Goal: Use online tool/utility: Utilize a website feature to perform a specific function

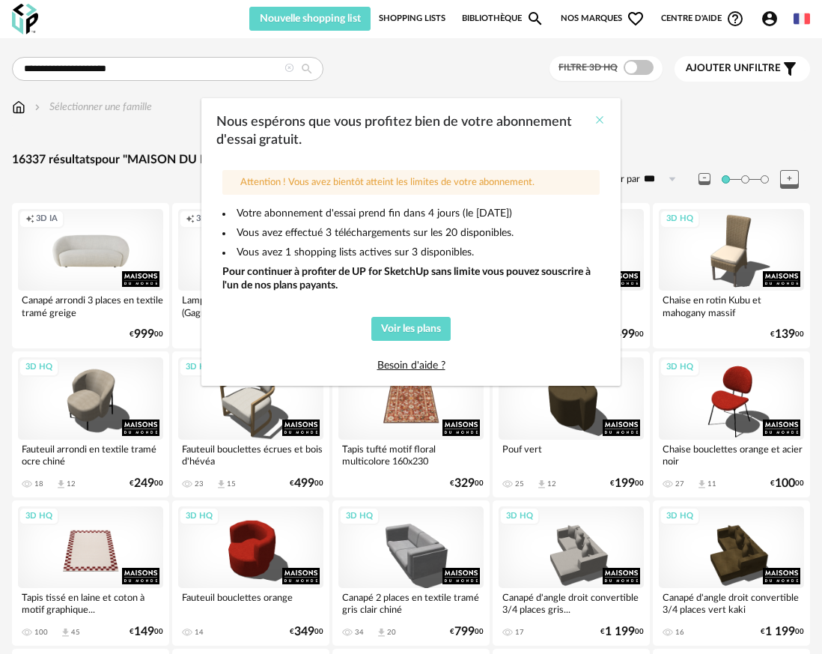
click at [598, 120] on icon "Close" at bounding box center [600, 120] width 12 height 12
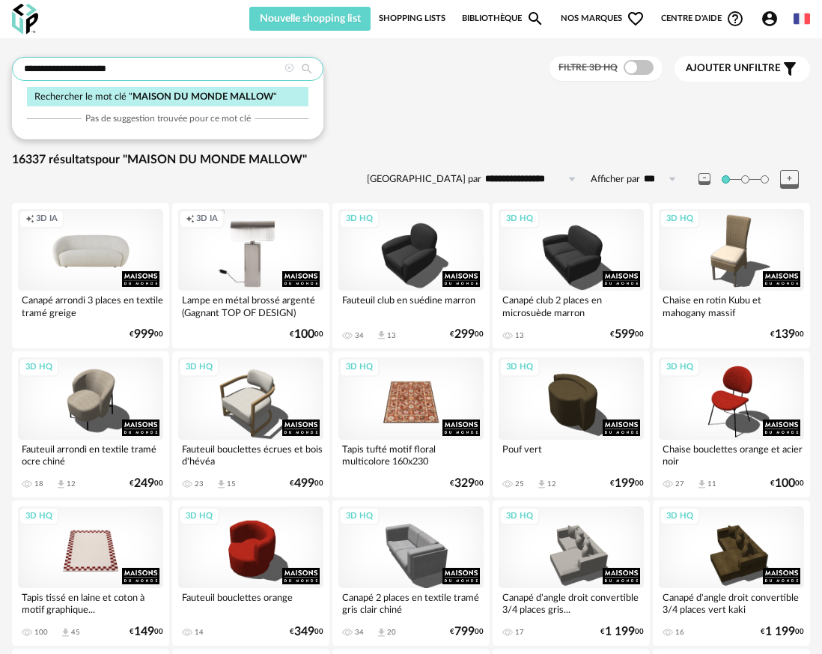
drag, startPoint x: 218, startPoint y: 75, endPoint x: 1, endPoint y: 56, distance: 217.2
type input "**********"
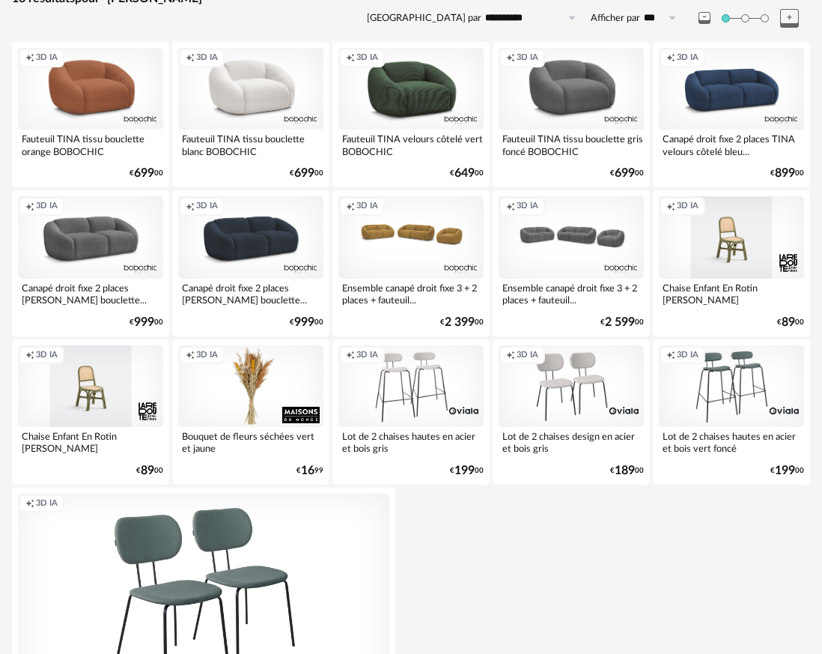
scroll to position [162, 0]
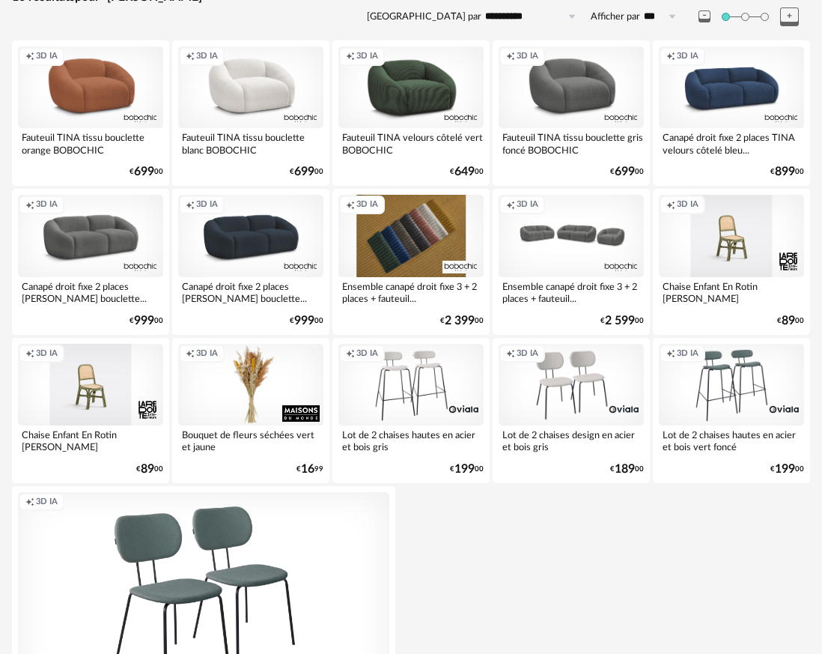
click at [413, 227] on div "Creation icon 3D IA" at bounding box center [410, 236] width 145 height 82
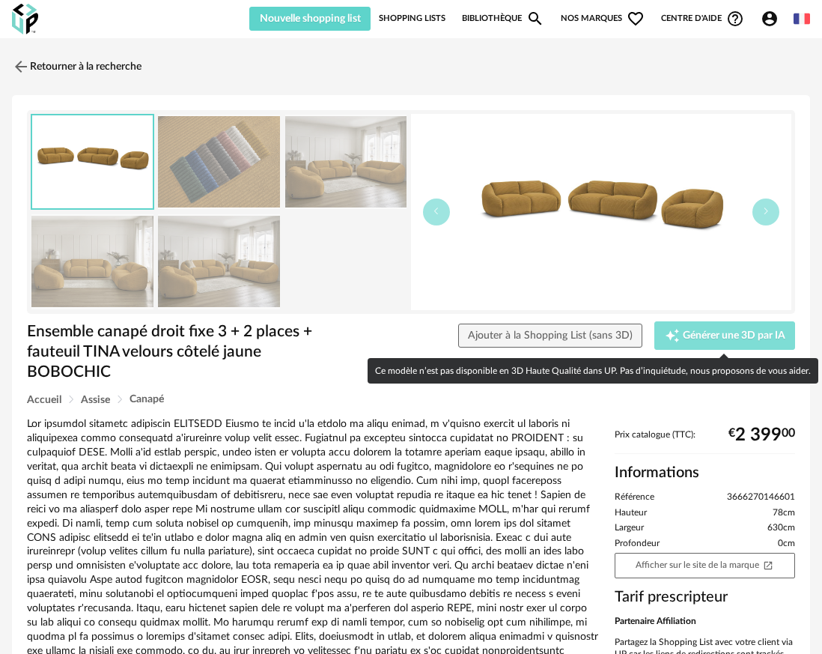
click at [715, 339] on span "Générer une 3D par IA" at bounding box center [734, 335] width 103 height 10
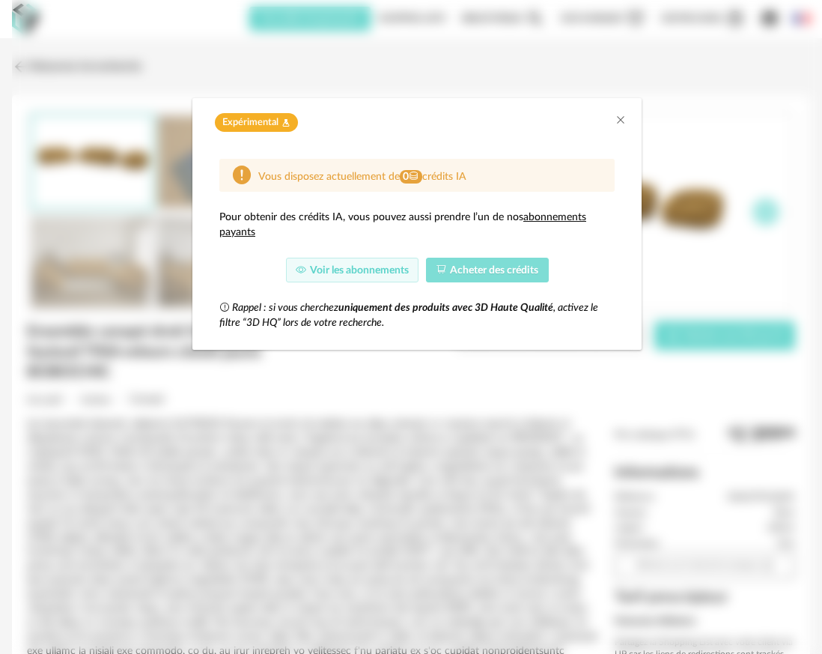
click at [467, 268] on span "Acheter des crédits" at bounding box center [494, 270] width 88 height 10
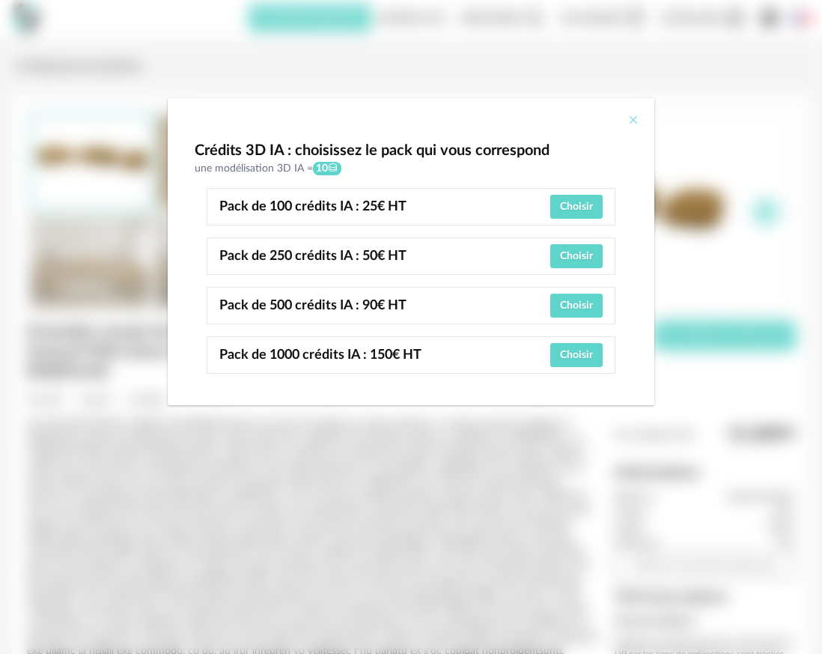
click at [636, 121] on icon "Close" at bounding box center [633, 120] width 12 height 12
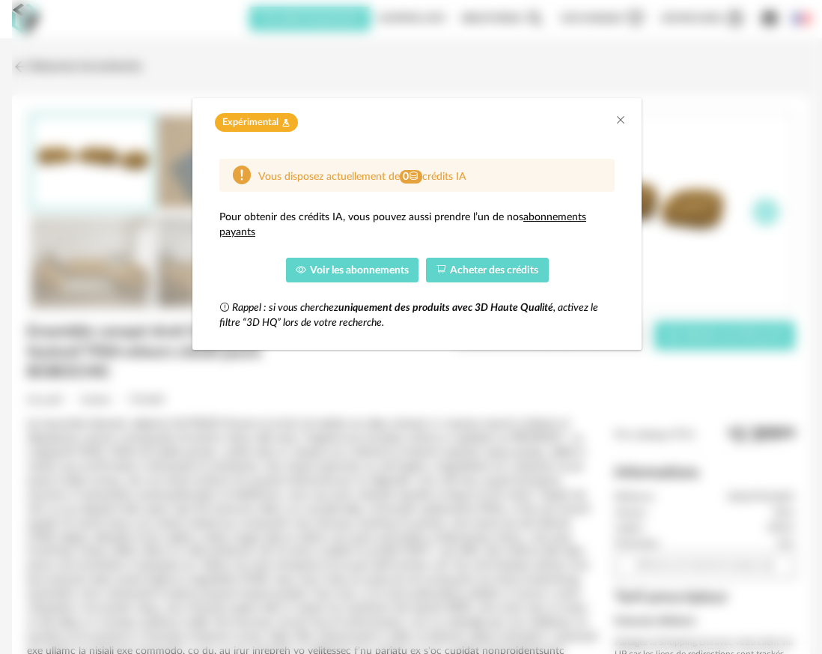
click at [367, 269] on span "Voir les abonnements" at bounding box center [359, 270] width 99 height 10
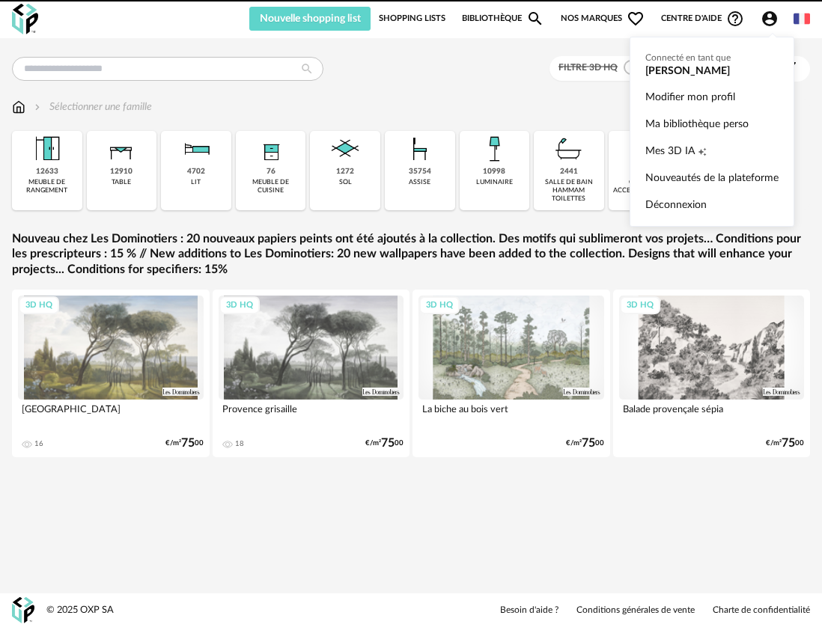
click at [773, 16] on icon "Account Circle icon" at bounding box center [769, 18] width 15 height 15
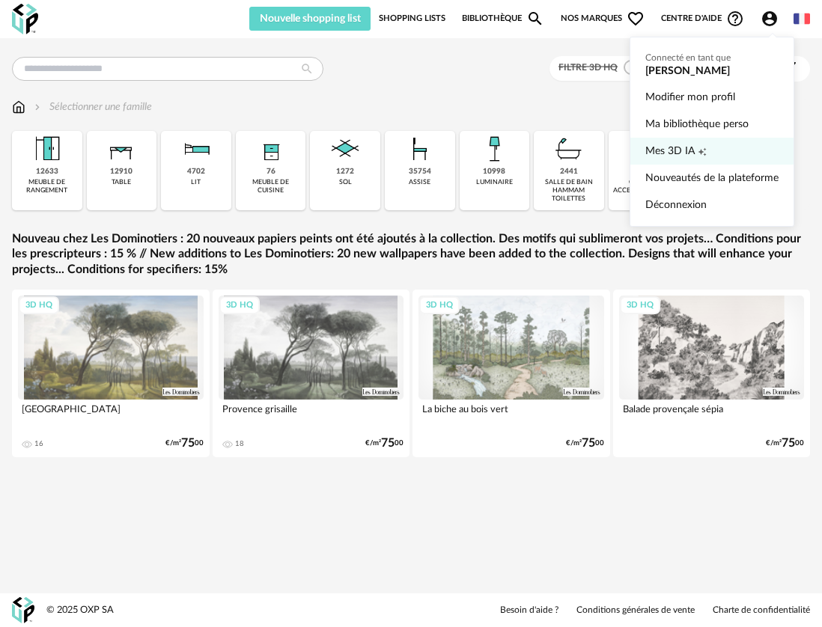
click at [684, 151] on span "Mes 3D IA" at bounding box center [669, 151] width 49 height 27
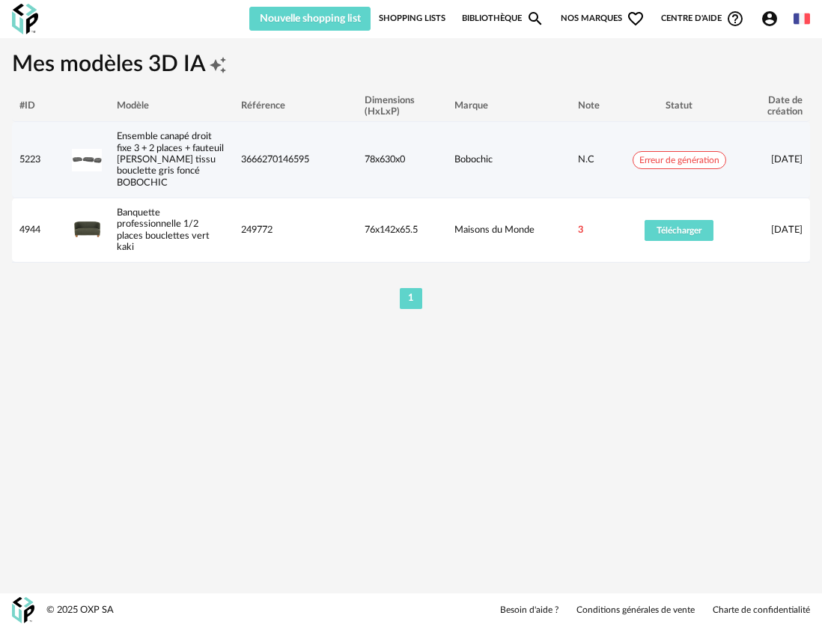
click at [689, 161] on span "Erreur de génération" at bounding box center [680, 160] width 94 height 18
click at [387, 162] on div "78x630x0" at bounding box center [401, 159] width 88 height 11
click at [653, 162] on span "Erreur de génération" at bounding box center [680, 160] width 94 height 18
click at [698, 168] on span "Erreur de génération" at bounding box center [680, 160] width 94 height 18
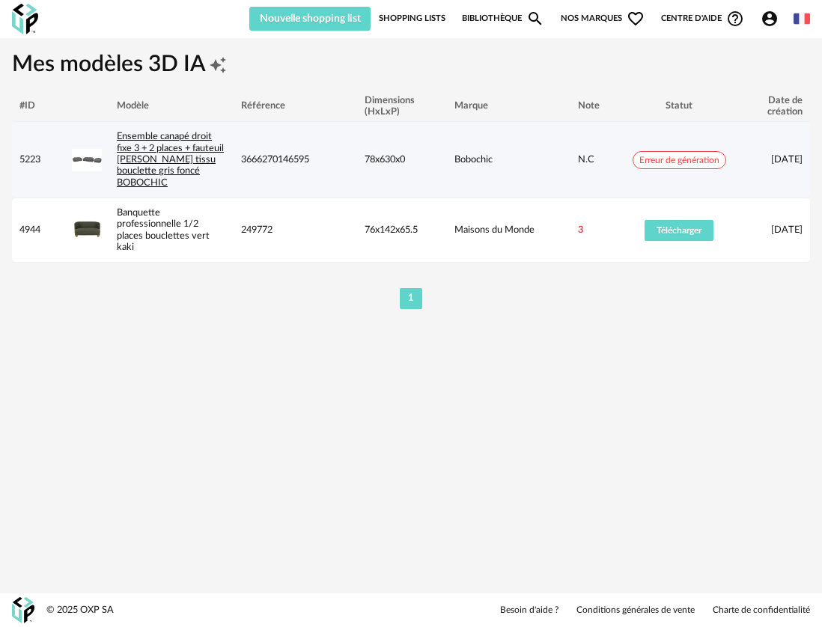
click at [151, 164] on link "Ensemble canapé droit fixe 3 + 2 places + fauteuil TINA tissu bouclette gris fo…" at bounding box center [170, 159] width 107 height 55
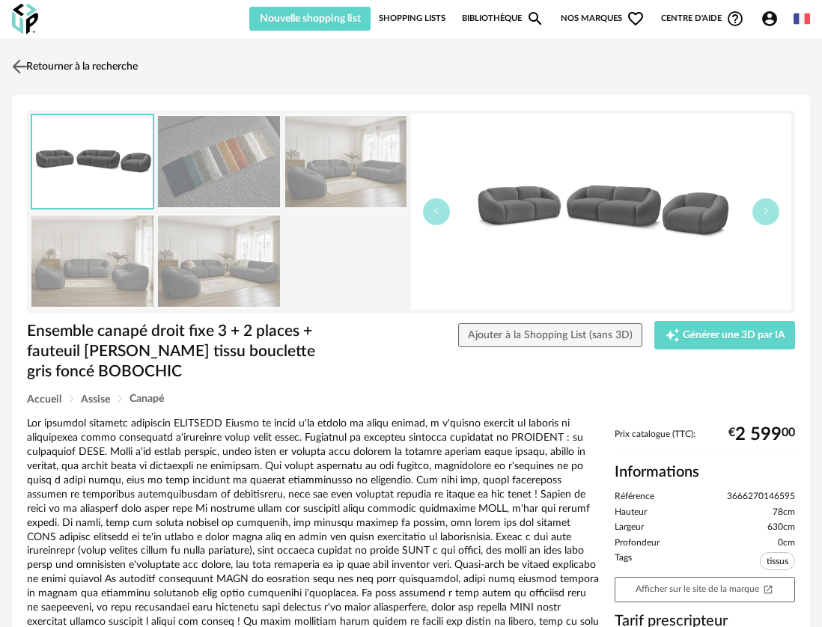
click at [23, 63] on img at bounding box center [20, 66] width 22 height 22
